Goal: Information Seeking & Learning: Check status

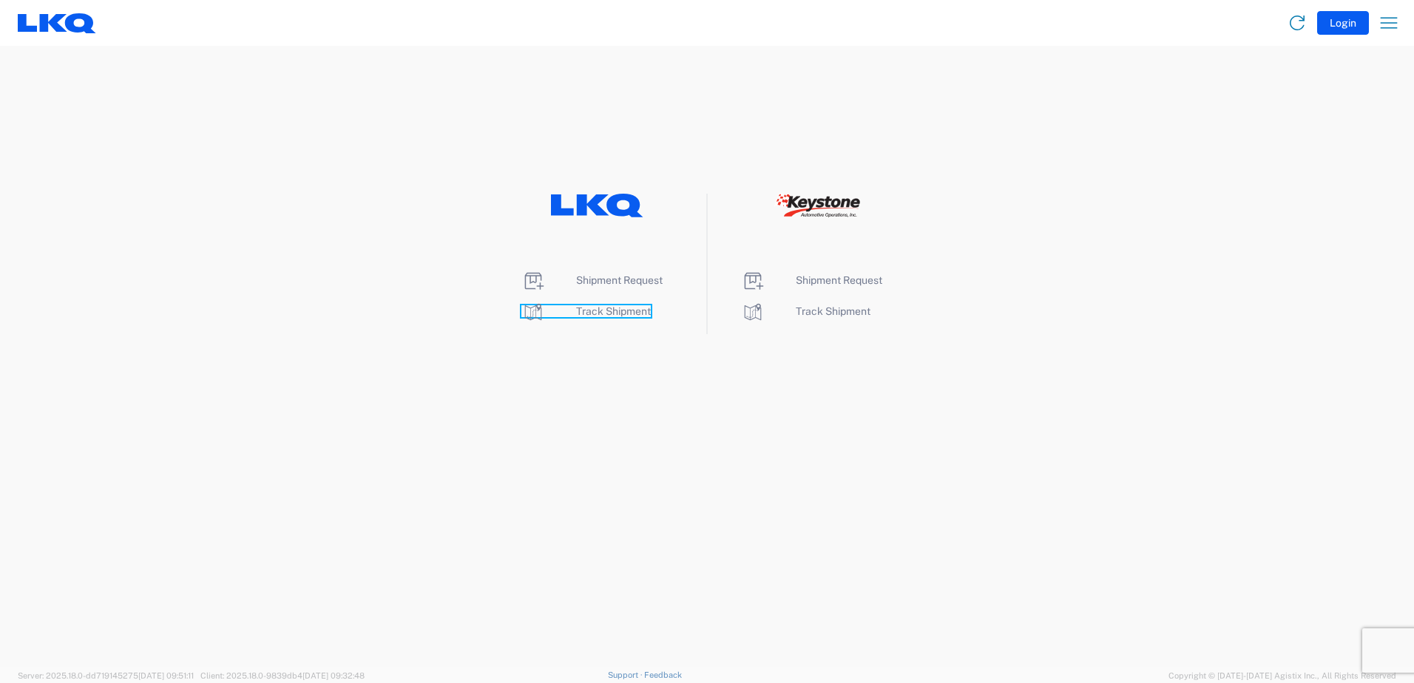
click at [628, 316] on span "Track Shipment" at bounding box center [613, 311] width 75 height 12
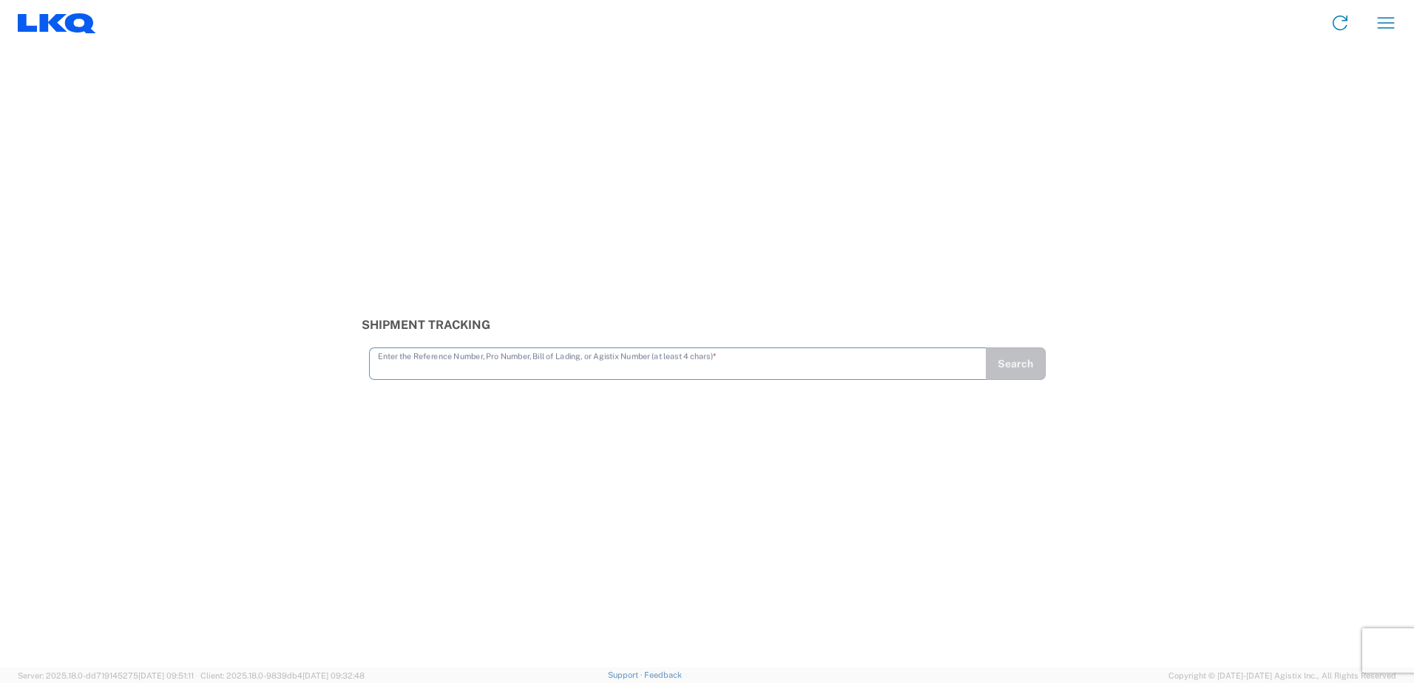
click at [563, 373] on input "text" at bounding box center [678, 363] width 600 height 26
type input "56716322"
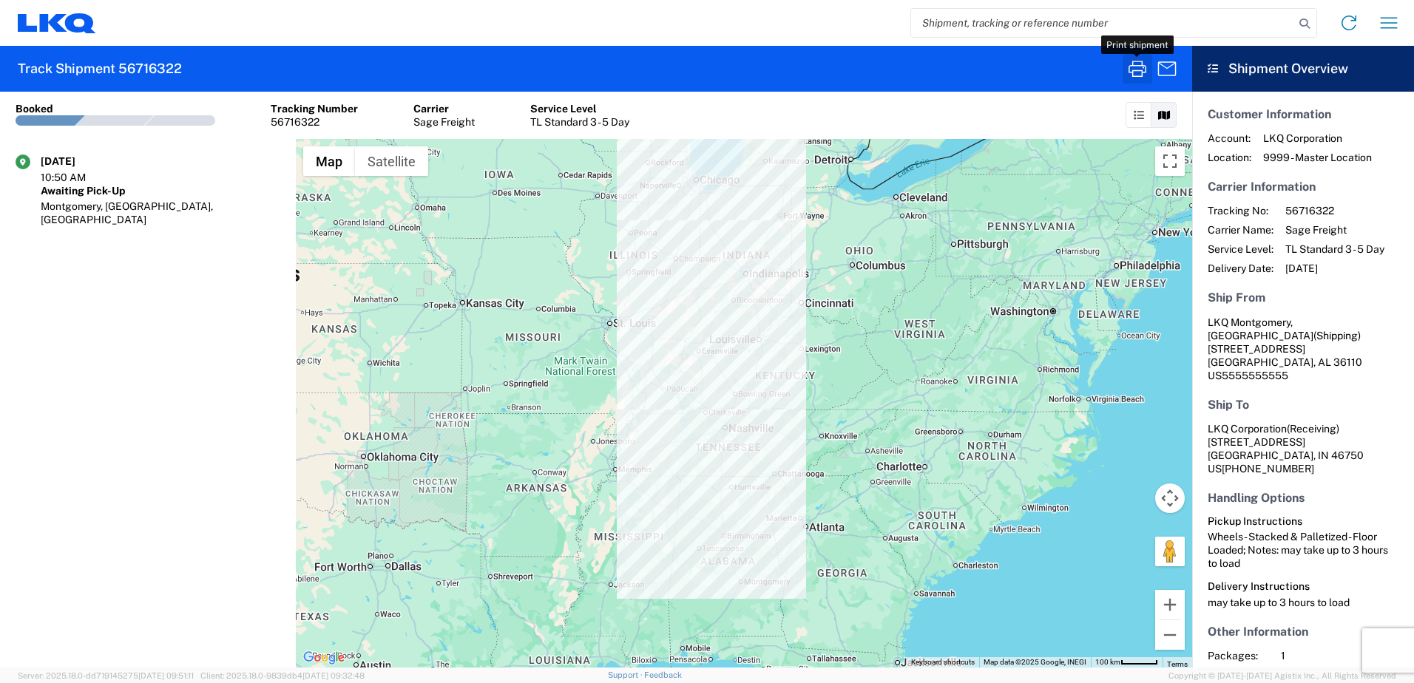
click at [1140, 70] on icon "button" at bounding box center [1137, 69] width 18 height 16
